Goal: Book appointment/travel/reservation

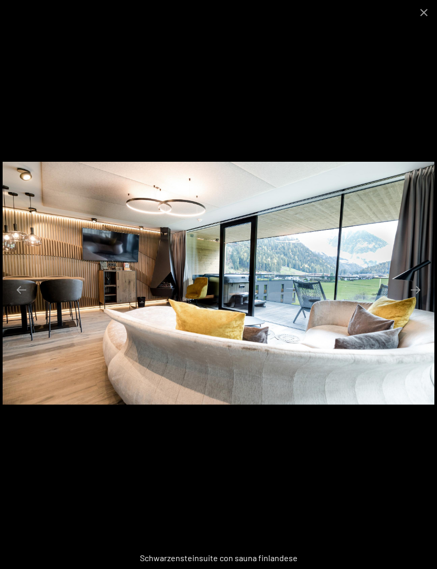
click at [430, 17] on button "Close gallery" at bounding box center [423, 12] width 26 height 25
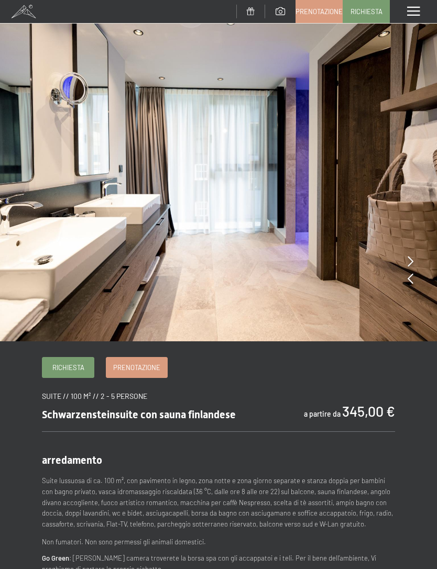
click at [369, 8] on span "Richiesta" at bounding box center [366, 11] width 32 height 9
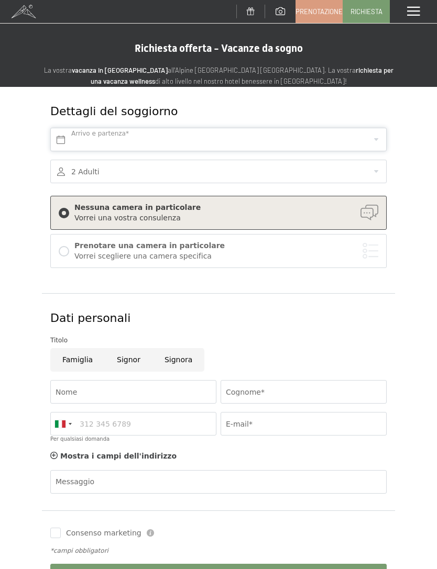
click at [312, 18] on link "Prenotazione" at bounding box center [319, 12] width 46 height 22
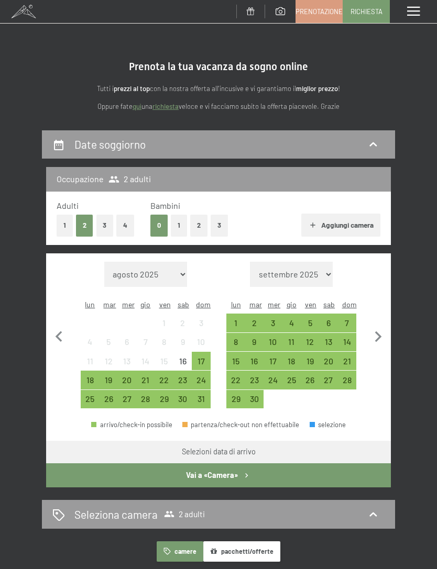
click at [110, 395] on div "26" at bounding box center [108, 403] width 16 height 16
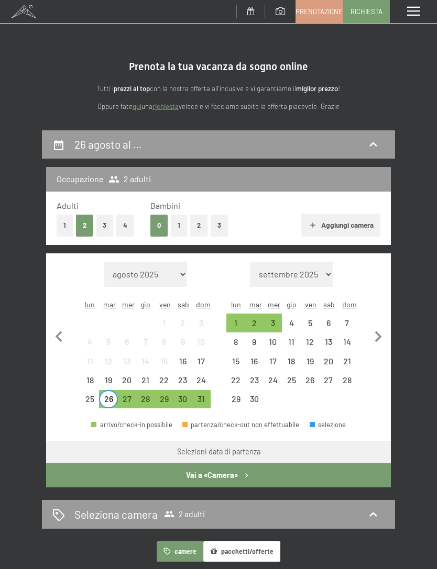
click at [182, 395] on div "30" at bounding box center [182, 403] width 16 height 16
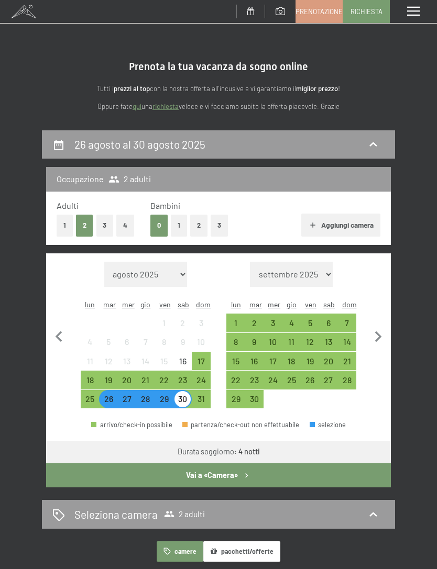
click at [118, 223] on button "4" at bounding box center [125, 225] width 18 height 21
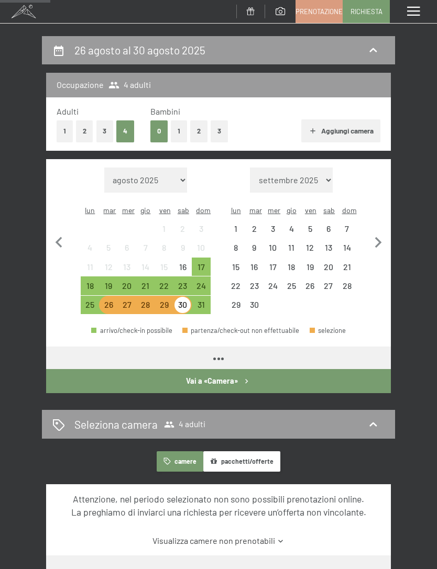
click at [251, 369] on button "Vai a «Camera»" at bounding box center [218, 381] width 344 height 24
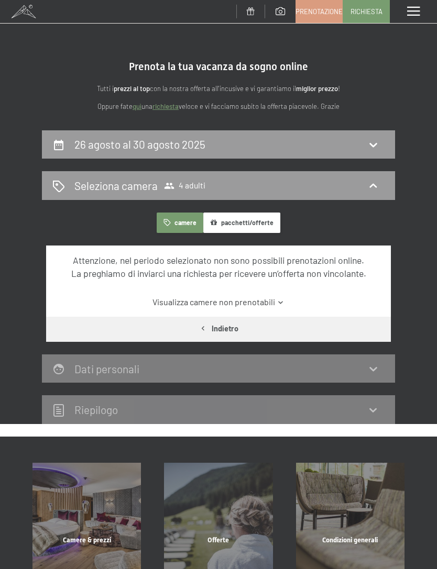
click at [226, 197] on div "Seleziona camera 4 adulti" at bounding box center [218, 185] width 353 height 29
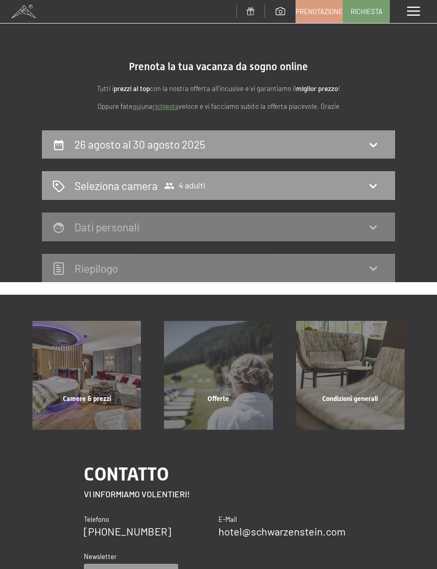
click at [232, 186] on div "Seleziona camera 4 adulti" at bounding box center [218, 185] width 332 height 15
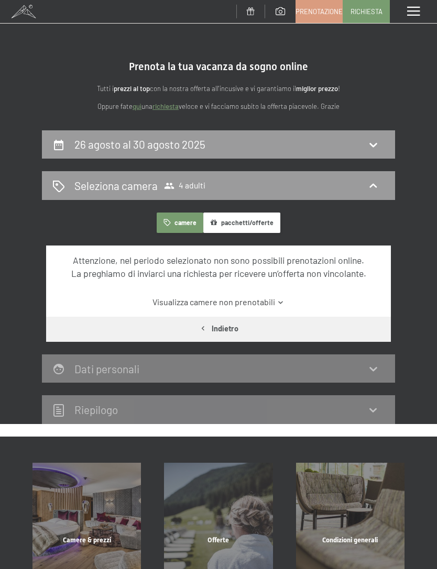
click at [186, 221] on button "camere" at bounding box center [180, 223] width 46 height 20
click at [220, 178] on div "Seleziona camera 4 adulti" at bounding box center [218, 185] width 332 height 15
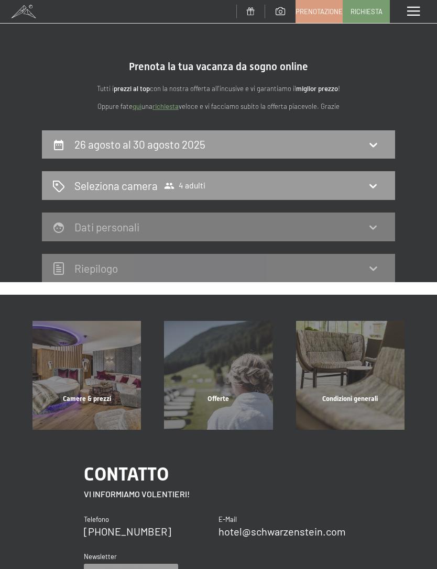
click at [220, 198] on div "Seleziona camera 4 adulti" at bounding box center [218, 185] width 353 height 29
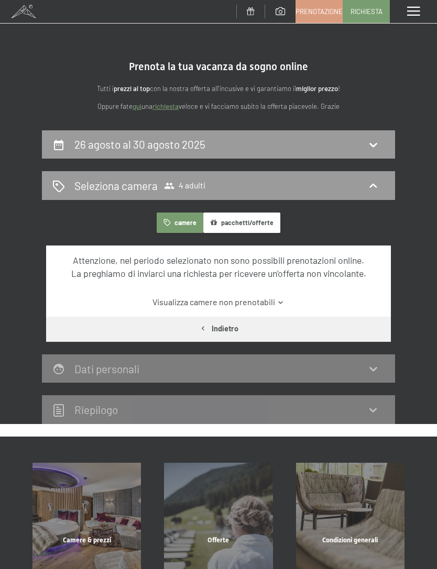
click at [292, 147] on div "26 agosto al 30 agosto 2025" at bounding box center [218, 144] width 332 height 15
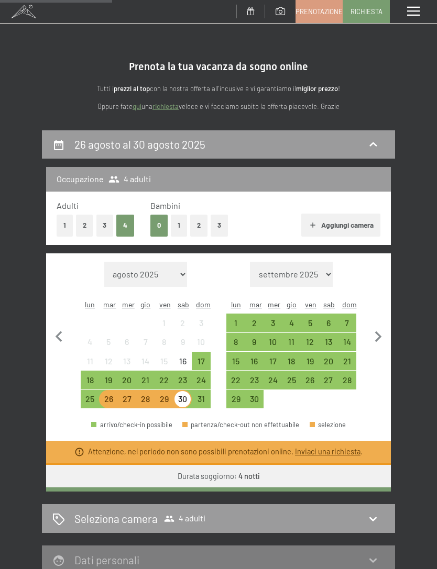
scroll to position [129, 0]
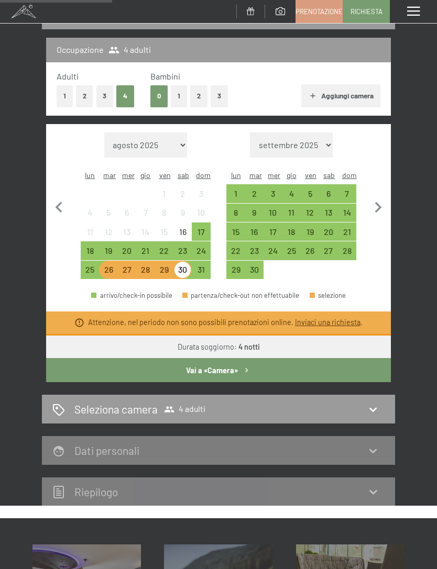
click at [89, 94] on button "2" at bounding box center [84, 95] width 17 height 21
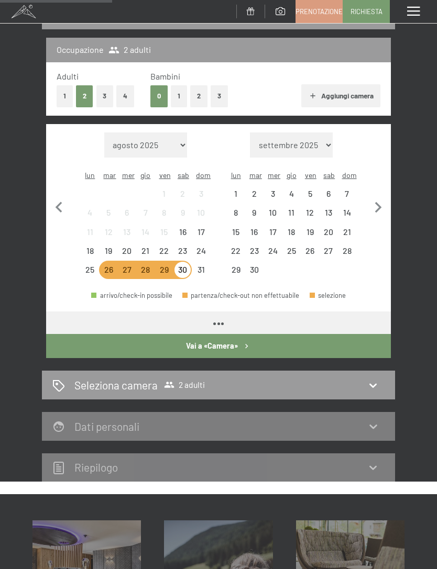
click at [249, 338] on button "Vai a «Camera»" at bounding box center [218, 346] width 344 height 24
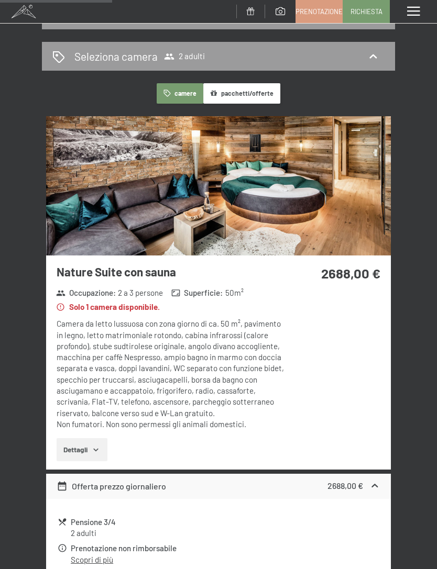
click at [379, 277] on strong "2688,00 €" at bounding box center [350, 273] width 59 height 16
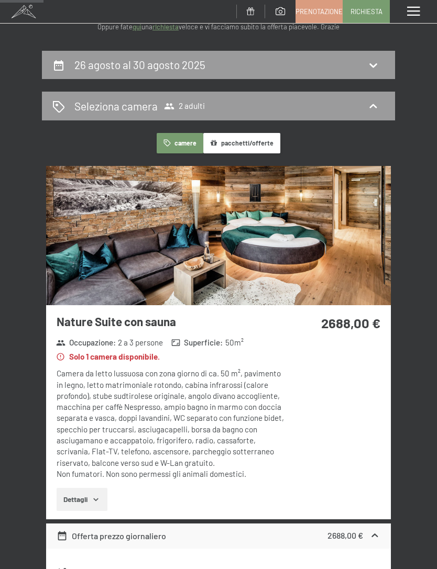
scroll to position [0, 0]
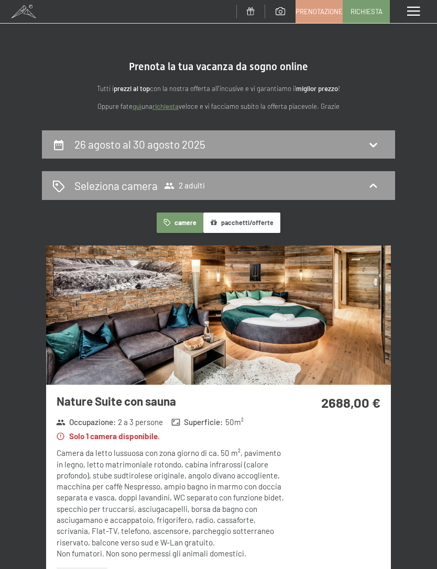
click at [418, 7] on span at bounding box center [413, 11] width 13 height 9
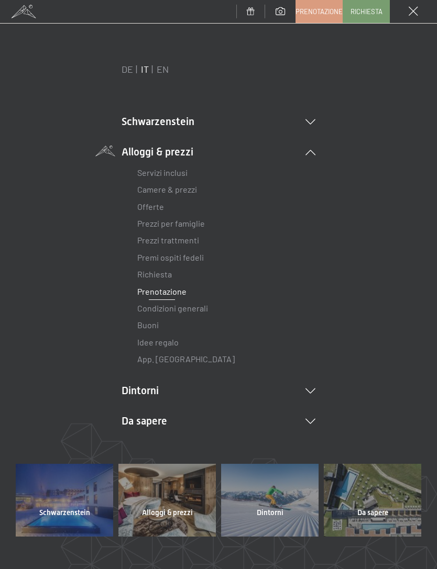
click at [185, 168] on link "Servizi inclusi" at bounding box center [162, 173] width 50 height 10
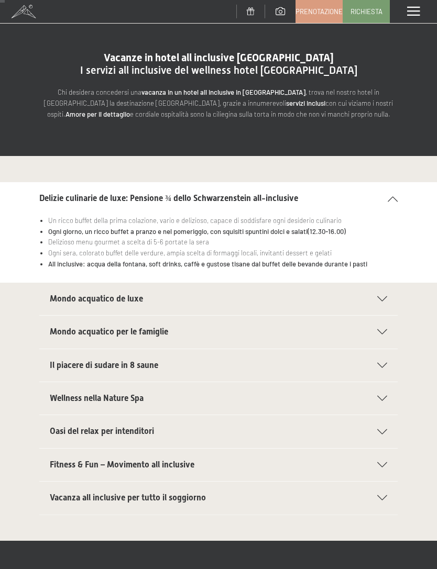
scroll to position [29, 0]
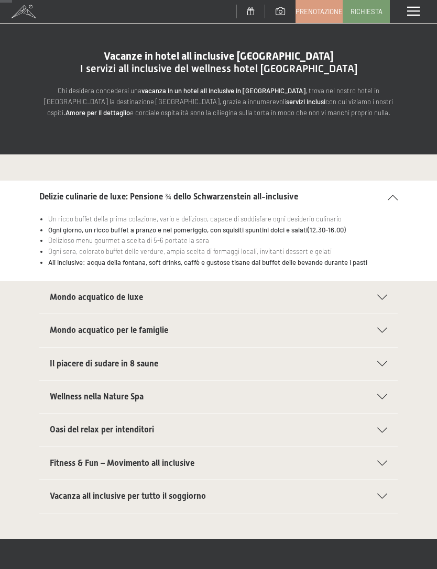
click at [201, 297] on h2 "Mondo acquatico de luxe" at bounding box center [208, 298] width 316 height 12
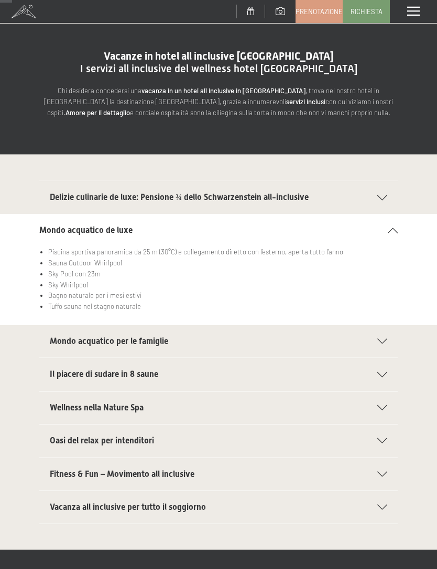
click at [385, 334] on div "Mondo acquatico per le famiglie" at bounding box center [218, 341] width 337 height 32
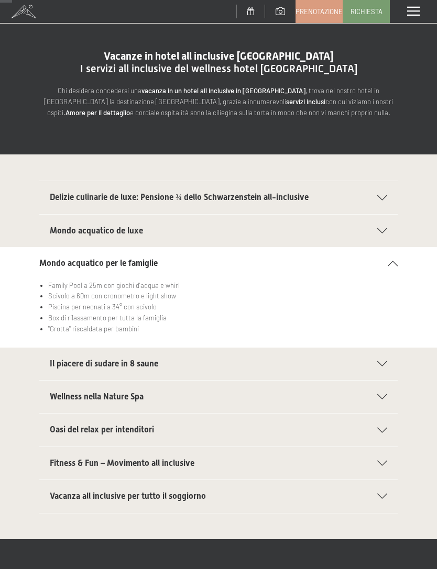
click at [191, 362] on h2 "Il piacere di sudare in 8 saune" at bounding box center [208, 364] width 316 height 12
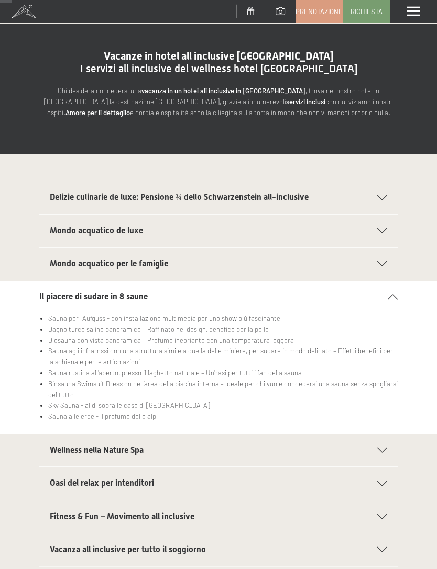
scroll to position [49, 0]
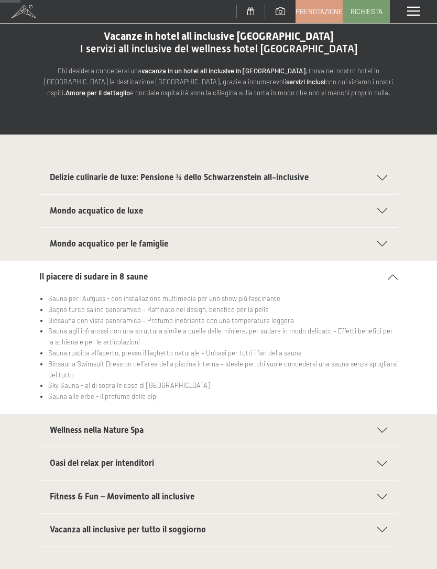
click at [154, 425] on h2 "Wellness nella Nature Spa" at bounding box center [208, 431] width 316 height 12
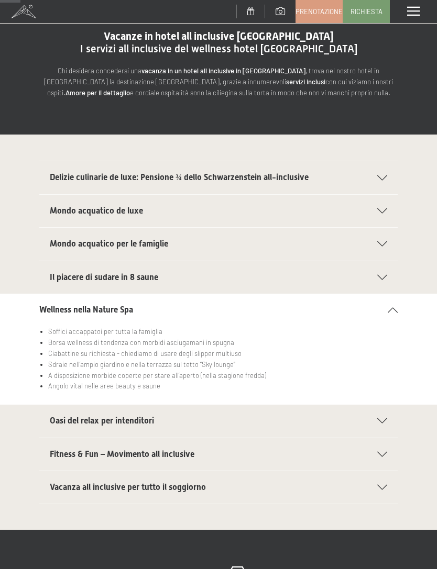
click at [142, 416] on span "Oasi del relax per intenditori" at bounding box center [102, 421] width 104 height 10
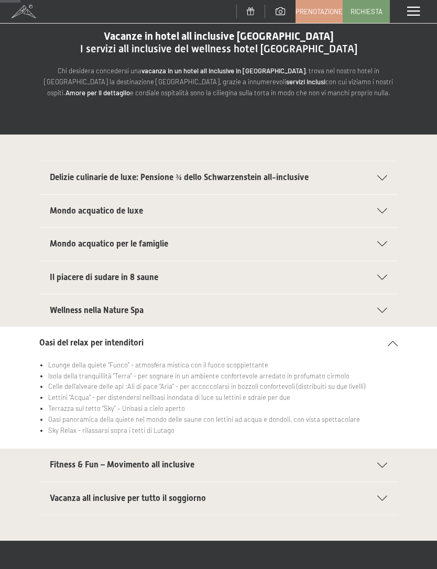
click at [164, 455] on div "Fitness & Fun – Movimento all inclusive" at bounding box center [218, 465] width 337 height 32
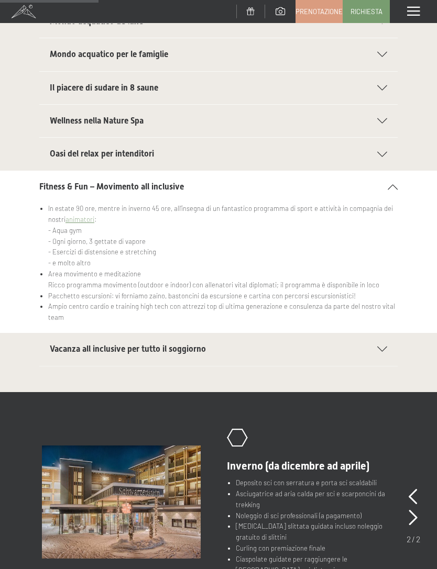
scroll to position [239, 0]
click at [386, 346] on icon at bounding box center [382, 348] width 10 height 5
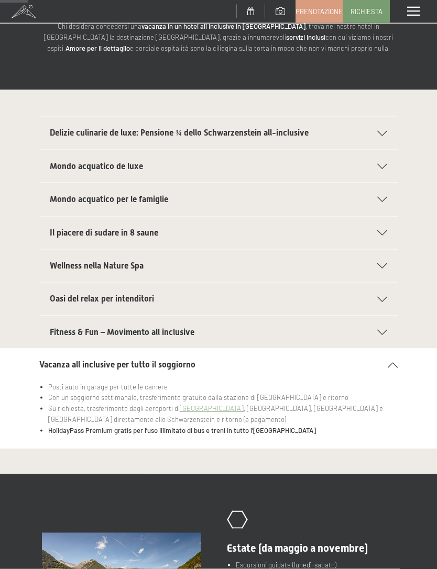
scroll to position [0, 0]
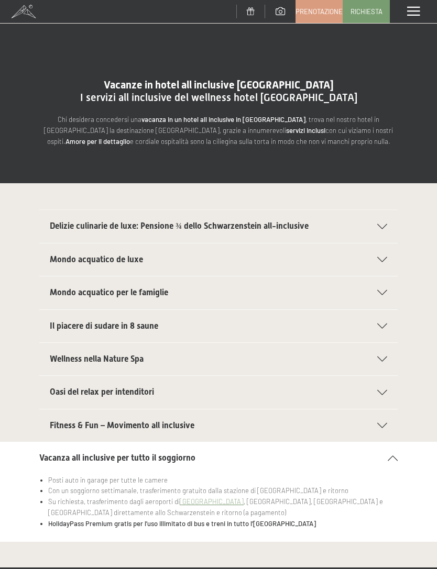
click at [163, 262] on h2 "Mondo acquatico de luxe" at bounding box center [208, 260] width 316 height 12
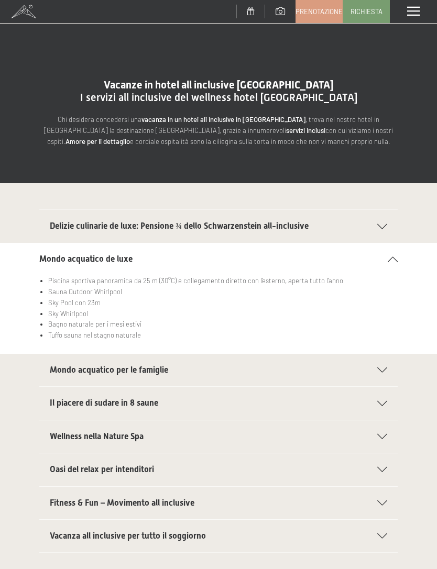
click at [382, 212] on div "Delizie culinarie de luxe: Pensione ¾ dello Schwarzenstein all-inclusive" at bounding box center [218, 226] width 337 height 32
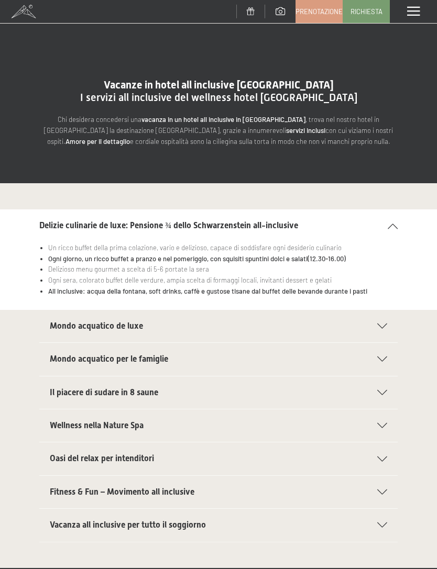
click at [415, 16] on span at bounding box center [413, 11] width 13 height 9
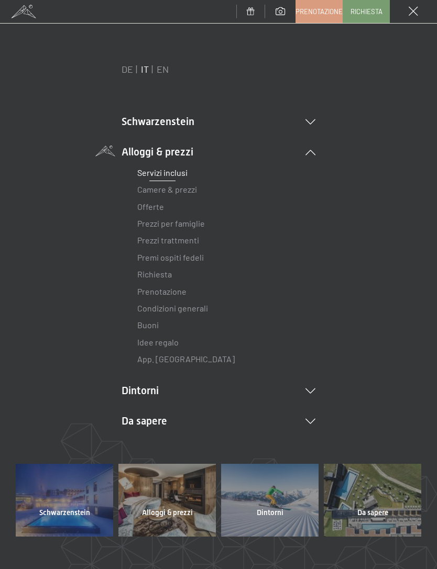
click at [196, 223] on link "Prezzi per famiglie" at bounding box center [171, 223] width 68 height 10
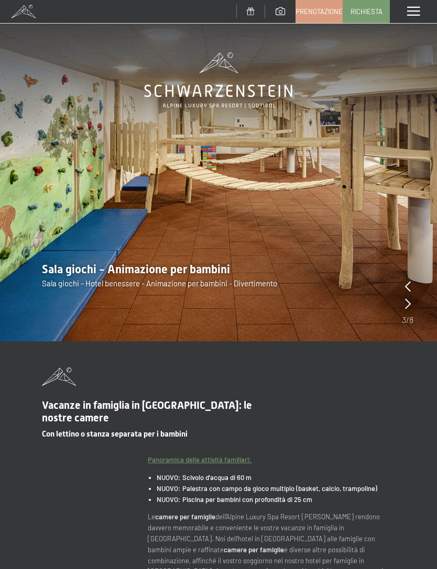
click at [407, 300] on icon at bounding box center [408, 303] width 6 height 10
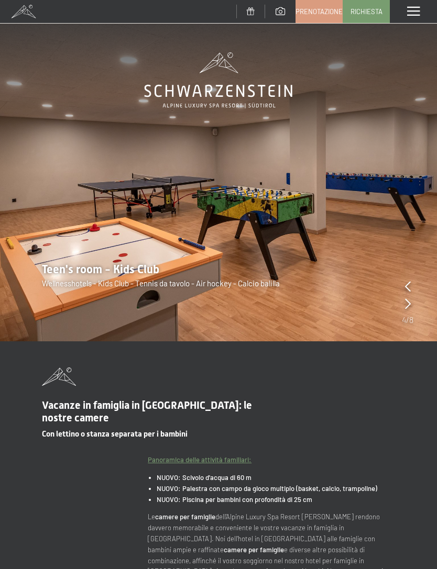
click at [406, 309] on icon at bounding box center [408, 303] width 6 height 10
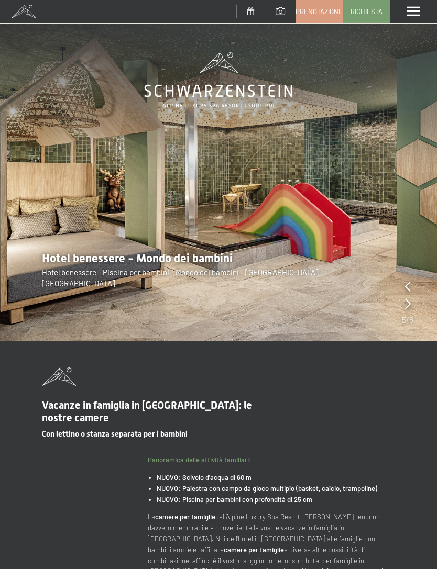
click at [405, 302] on icon at bounding box center [408, 303] width 6 height 10
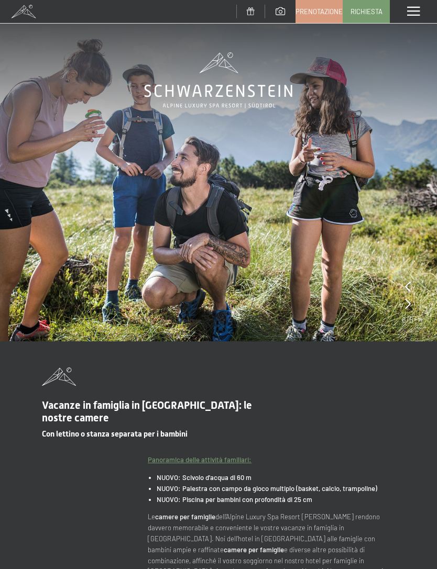
click at [409, 300] on icon at bounding box center [408, 303] width 6 height 10
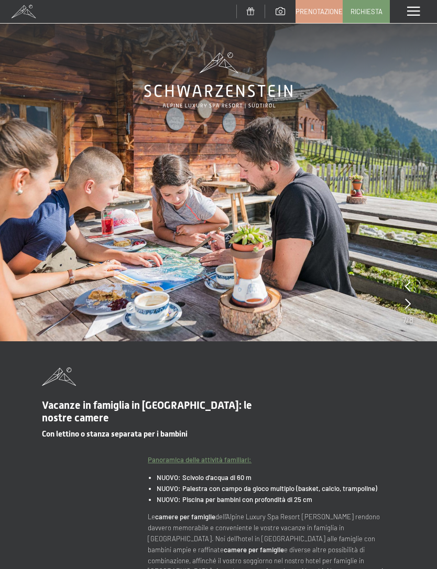
click at [409, 299] on icon at bounding box center [408, 303] width 6 height 10
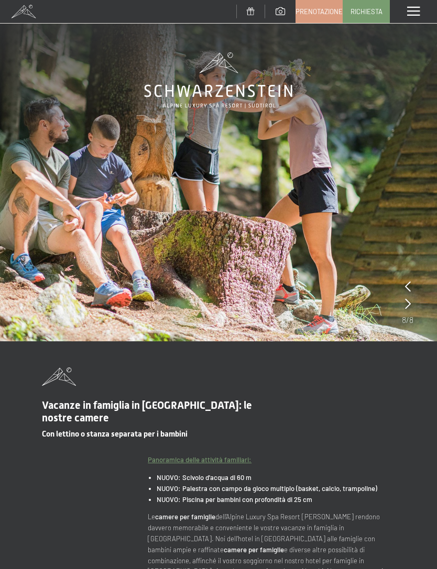
click at [410, 306] on icon at bounding box center [408, 303] width 6 height 10
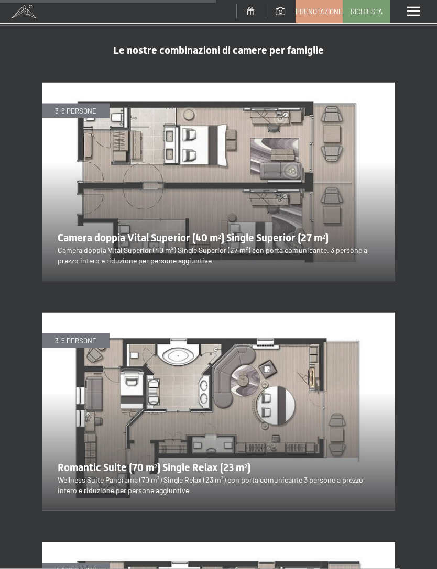
scroll to position [1938, 0]
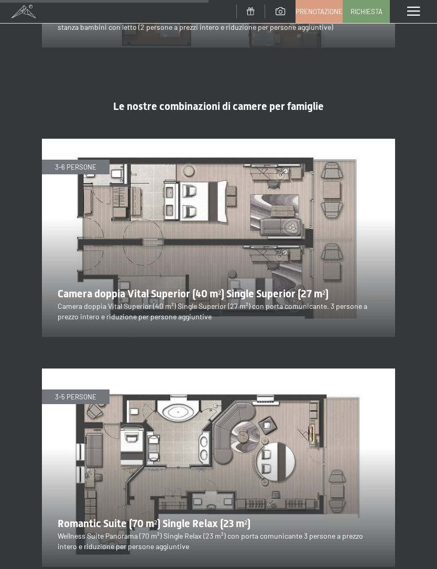
click at [415, 12] on span at bounding box center [413, 11] width 13 height 9
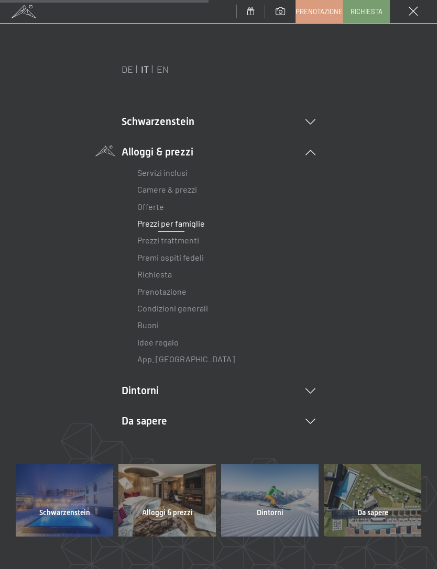
click at [184, 186] on link "Camere & prezzi" at bounding box center [167, 189] width 60 height 10
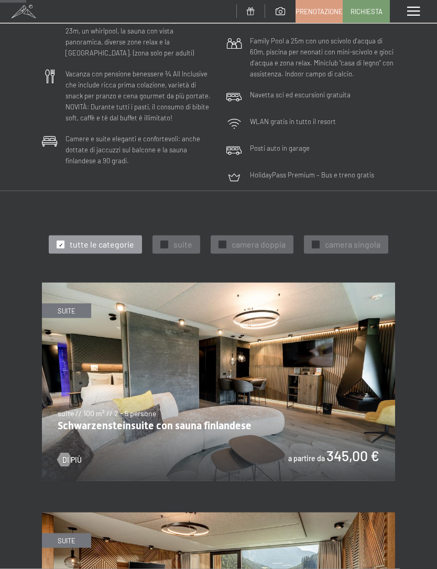
scroll to position [240, 0]
click at [180, 241] on span "suite" at bounding box center [182, 244] width 19 height 12
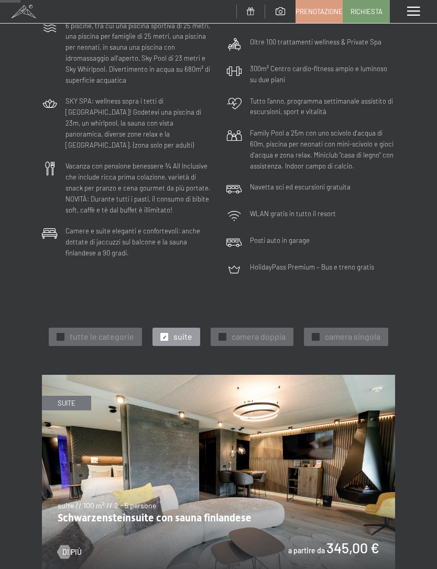
scroll to position [153, 0]
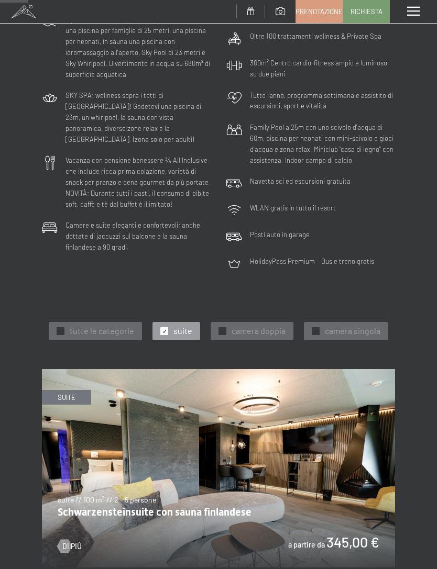
click at [118, 325] on span "tutte le categorie" at bounding box center [102, 331] width 64 height 12
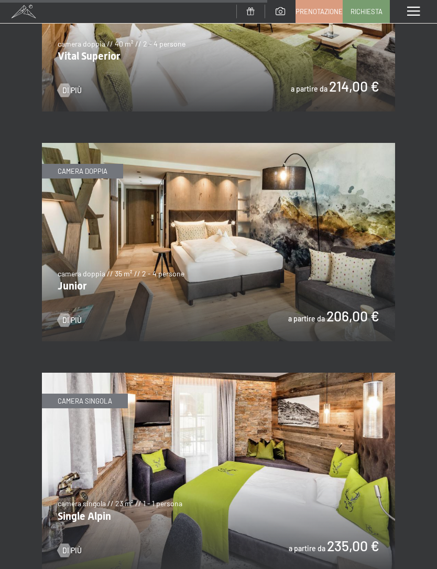
scroll to position [2450, 0]
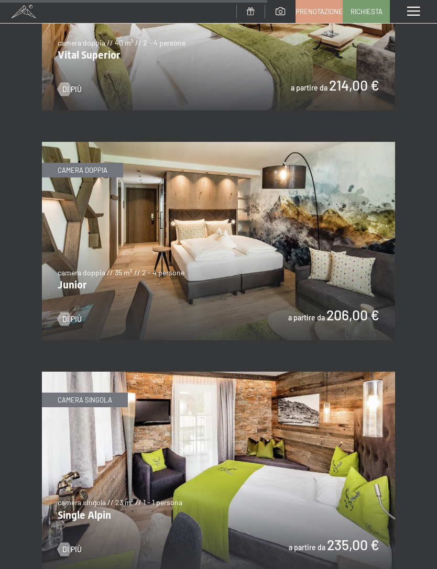
click at [276, 220] on img at bounding box center [218, 241] width 353 height 198
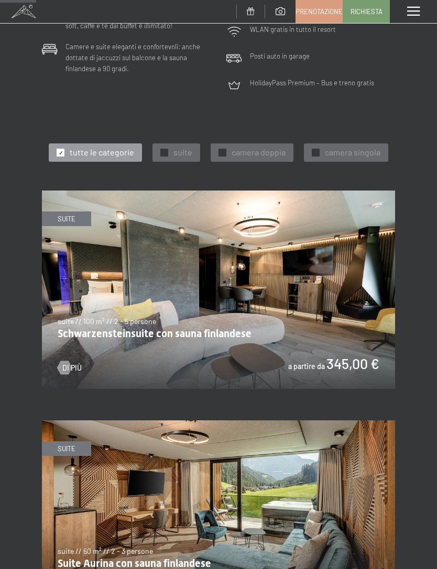
scroll to position [333, 0]
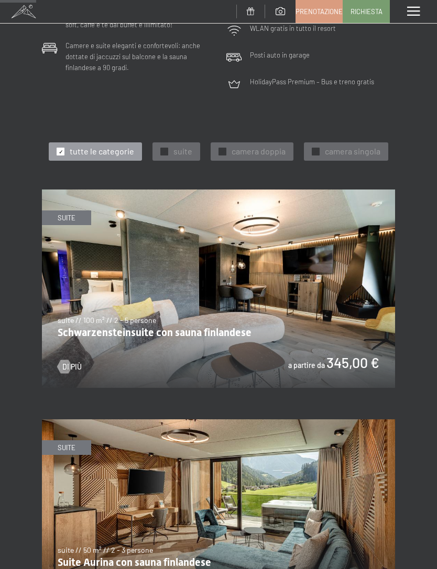
click at [221, 569] on img at bounding box center [218, 518] width 353 height 198
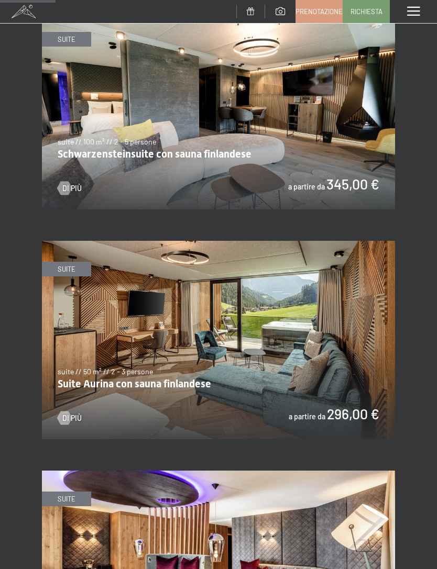
scroll to position [510, 0]
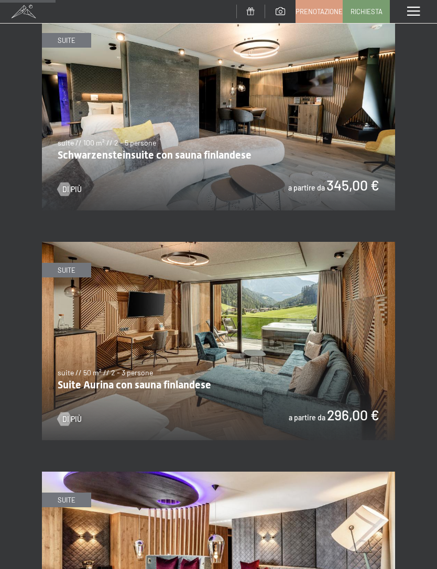
click at [346, 164] on img at bounding box center [218, 111] width 353 height 198
